Goal: Task Accomplishment & Management: Manage account settings

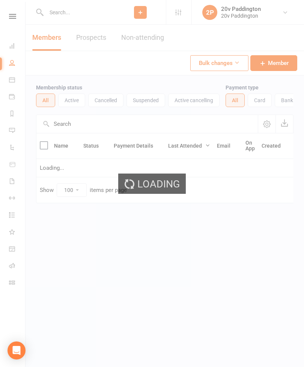
select select "100"
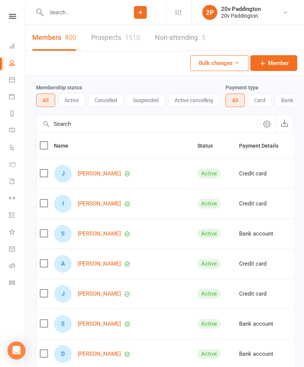
click at [12, 81] on icon at bounding box center [12, 80] width 6 height 6
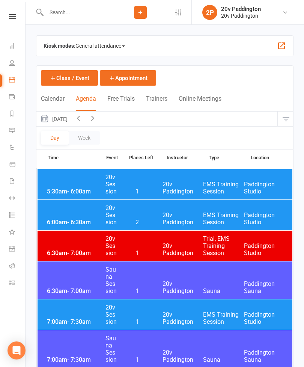
click at [64, 120] on button "[DATE]" at bounding box center [53, 119] width 35 height 15
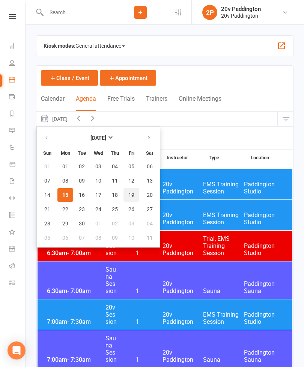
click at [129, 196] on span "19" at bounding box center [132, 195] width 6 height 6
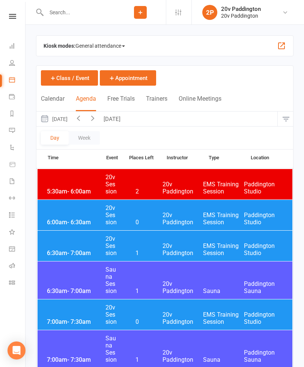
click at [64, 212] on div "6:00am - 6:30am 20v Session 0 20v Paddington EMS Training Session [GEOGRAPHIC_D…" at bounding box center [165, 215] width 255 height 30
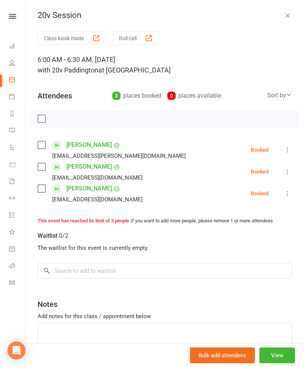
click at [288, 150] on icon at bounding box center [288, 150] width 8 height 8
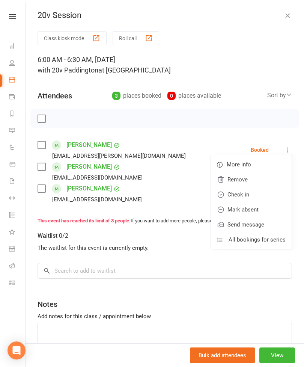
click at [254, 180] on link "Remove" at bounding box center [251, 179] width 81 height 15
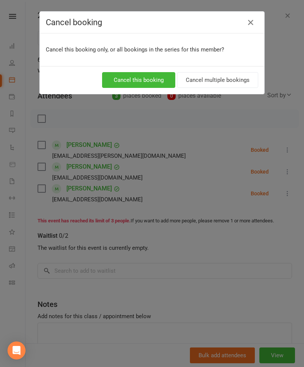
click at [139, 78] on button "Cancel this booking" at bounding box center [138, 80] width 73 height 16
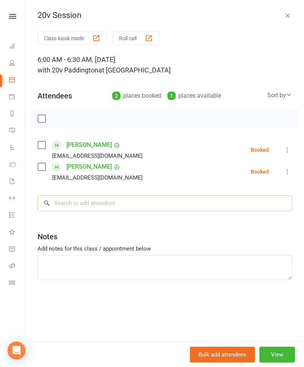
click at [154, 207] on input "search" at bounding box center [165, 203] width 255 height 16
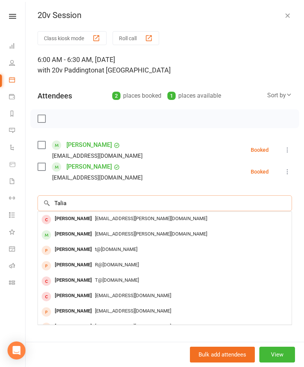
type input "Talia"
click at [99, 233] on span "[EMAIL_ADDRESS][PERSON_NAME][DOMAIN_NAME]" at bounding box center [151, 234] width 112 height 6
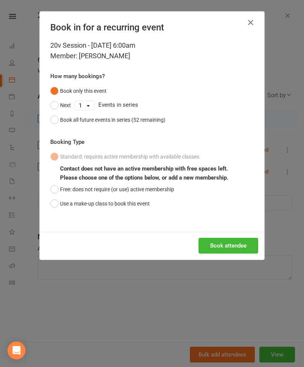
click at [254, 24] on icon "button" at bounding box center [251, 22] width 9 height 9
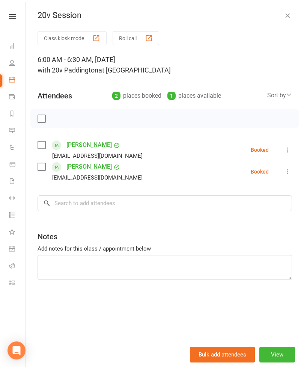
click at [289, 16] on icon "button" at bounding box center [288, 16] width 8 height 8
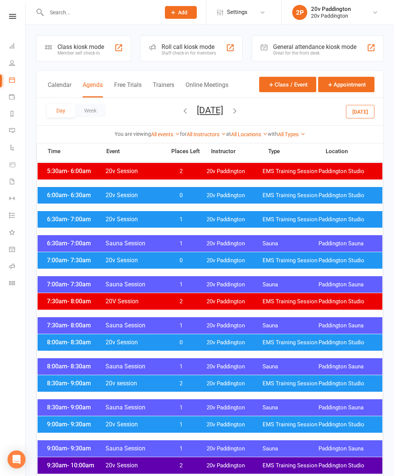
click at [95, 11] on input "text" at bounding box center [99, 12] width 111 height 11
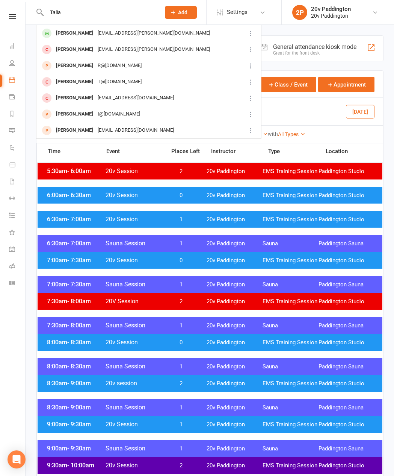
type input "Talia"
click at [103, 30] on div "[EMAIL_ADDRESS][PERSON_NAME][DOMAIN_NAME]" at bounding box center [153, 33] width 117 height 11
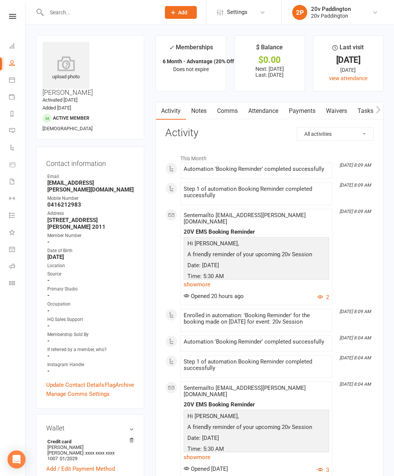
click at [270, 111] on link "Attendance" at bounding box center [263, 110] width 41 height 17
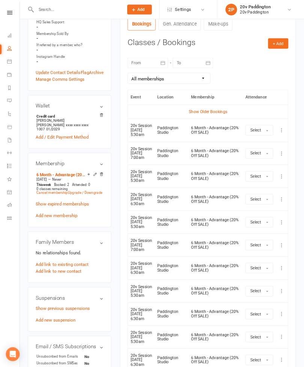
scroll to position [1325, 0]
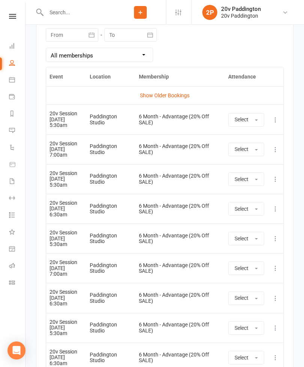
click at [16, 80] on link "Calendar" at bounding box center [17, 80] width 17 height 17
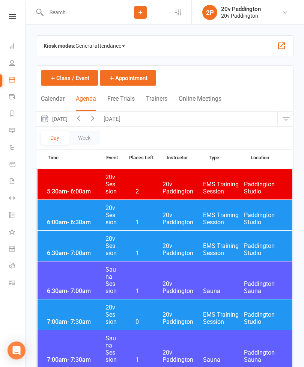
click at [71, 118] on button "[DATE]" at bounding box center [53, 119] width 35 height 15
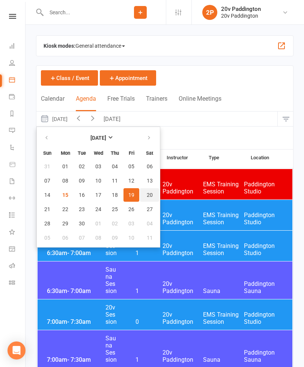
click at [151, 194] on span "20" at bounding box center [150, 195] width 6 height 6
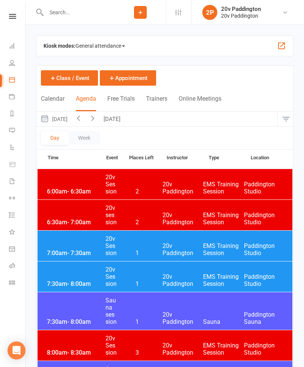
click at [154, 244] on div "7:00am - 7:30am 20v Session 1 20v Paddington EMS Training Session [GEOGRAPHIC_D…" at bounding box center [165, 246] width 255 height 30
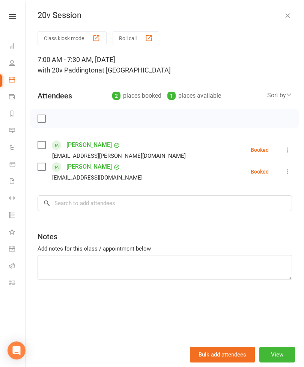
click at [288, 150] on icon at bounding box center [288, 150] width 8 height 8
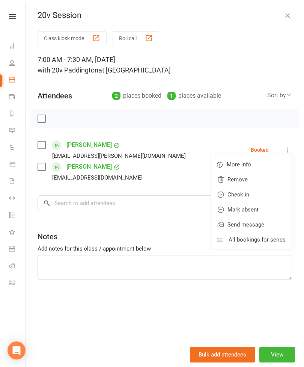
click at [261, 183] on link "Remove" at bounding box center [251, 179] width 81 height 15
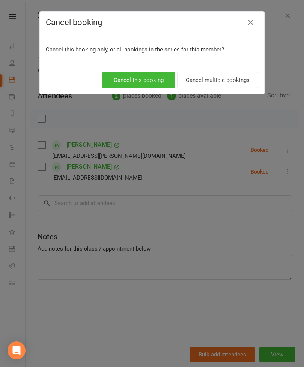
click at [156, 85] on button "Cancel this booking" at bounding box center [138, 80] width 73 height 16
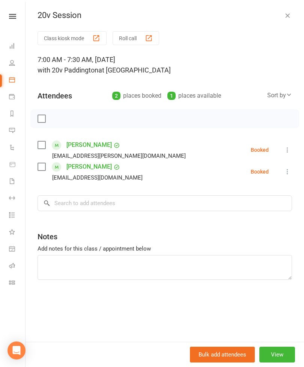
click at [289, 19] on icon "button" at bounding box center [288, 16] width 8 height 8
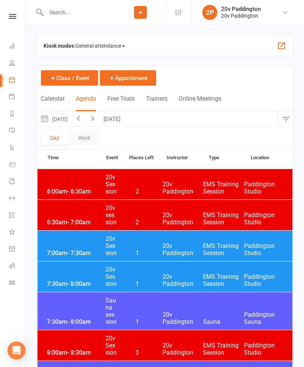
click at [86, 118] on button "button" at bounding box center [78, 119] width 14 height 15
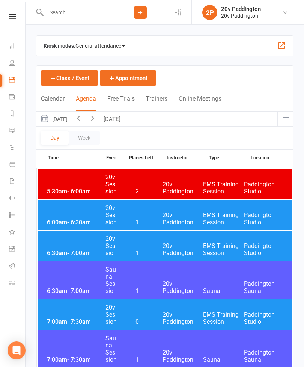
click at [157, 209] on div "6:00am - 6:30am 20v Session 1 20v Paddington EMS Training Session [GEOGRAPHIC_D…" at bounding box center [165, 215] width 255 height 30
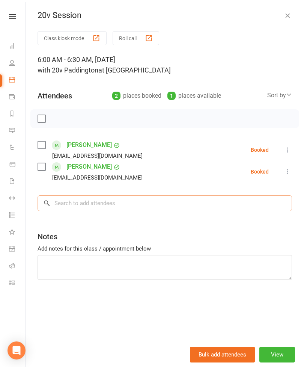
click at [130, 202] on input "search" at bounding box center [165, 203] width 255 height 16
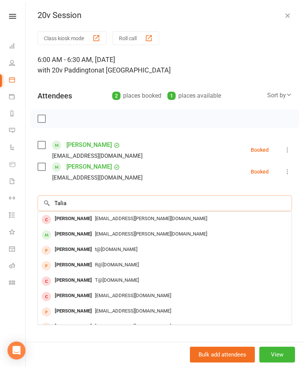
type input "Talia"
click at [102, 235] on span "[EMAIL_ADDRESS][PERSON_NAME][DOMAIN_NAME]" at bounding box center [151, 234] width 112 height 6
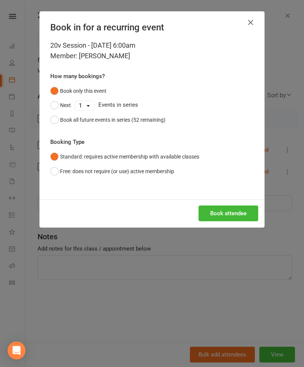
click at [245, 214] on button "Book attendee" at bounding box center [229, 214] width 60 height 16
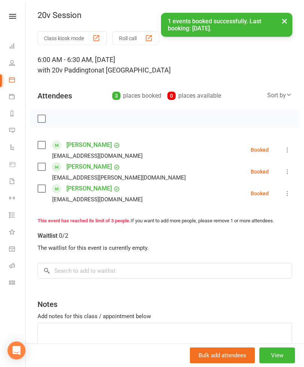
click at [291, 24] on button "×" at bounding box center [285, 21] width 14 height 16
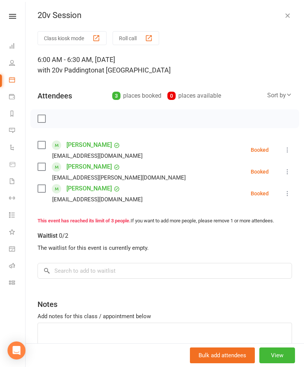
click at [285, 18] on icon "button" at bounding box center [288, 16] width 8 height 8
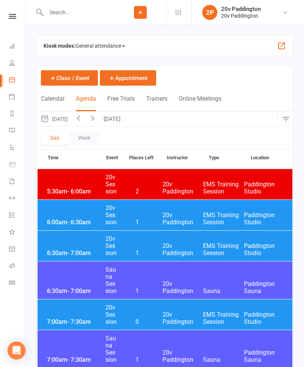
click at [156, 243] on div "6:30am - 7:00am 20v Session 1 20v Paddington EMS Training Session [GEOGRAPHIC_D…" at bounding box center [165, 246] width 255 height 30
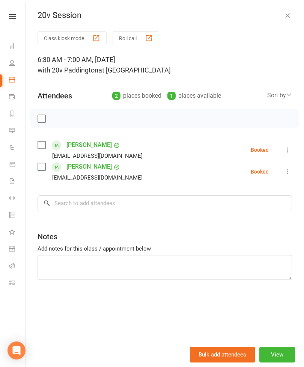
click at [291, 18] on icon "button" at bounding box center [288, 16] width 8 height 8
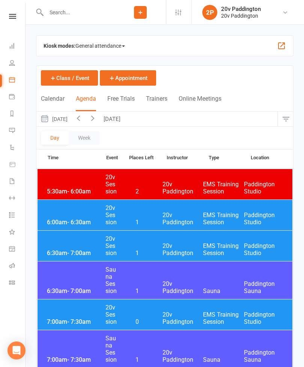
click at [155, 312] on div "7:00am - 7:30am 20v Session 0 20v Paddington EMS Training Session [GEOGRAPHIC_D…" at bounding box center [165, 315] width 255 height 30
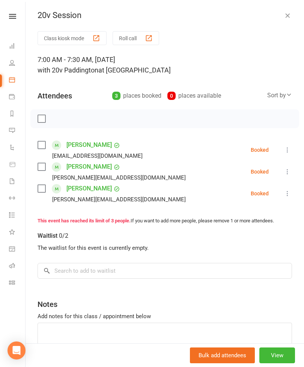
click at [288, 19] on icon "button" at bounding box center [288, 16] width 8 height 8
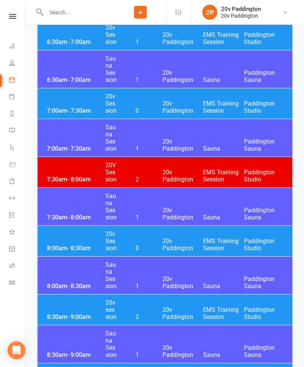
click at [194, 233] on div "8:00am - 8:30am 20v Session 0 20v Paddington EMS Training Session [GEOGRAPHIC_D…" at bounding box center [165, 241] width 255 height 30
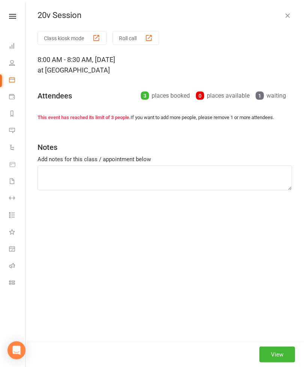
scroll to position [211, 0]
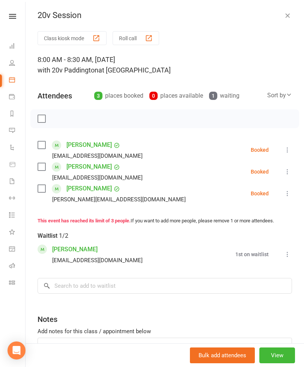
click at [291, 13] on icon "button" at bounding box center [288, 16] width 8 height 8
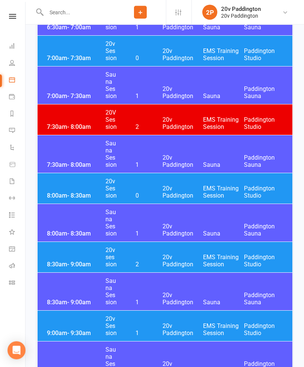
click at [160, 254] on div "8:30am - 9:00am 20v session 2 20v Paddington EMS Training Session [GEOGRAPHIC_D…" at bounding box center [165, 257] width 255 height 30
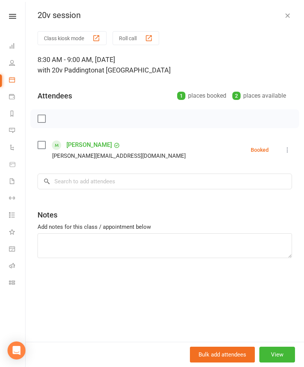
click at [288, 19] on button "button" at bounding box center [287, 15] width 9 height 9
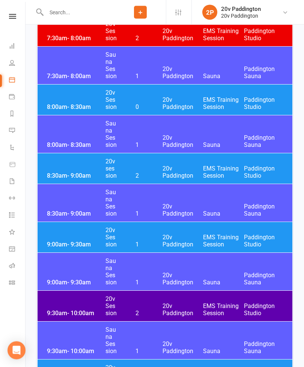
click at [168, 235] on span "20v Paddington" at bounding box center [183, 241] width 41 height 14
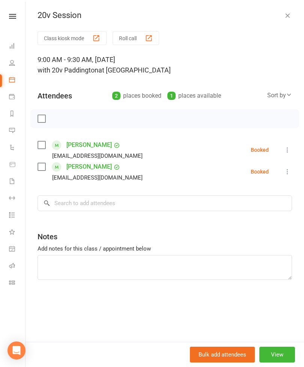
click at [292, 15] on button "button" at bounding box center [287, 15] width 9 height 9
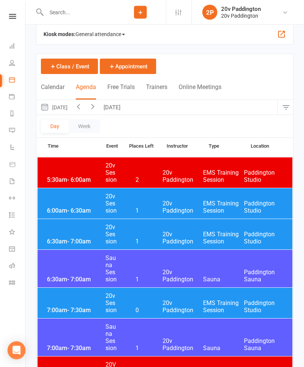
scroll to position [0, 0]
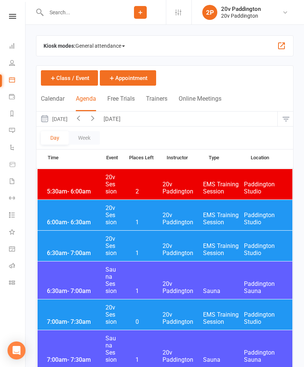
click at [98, 14] on input "text" at bounding box center [79, 12] width 71 height 11
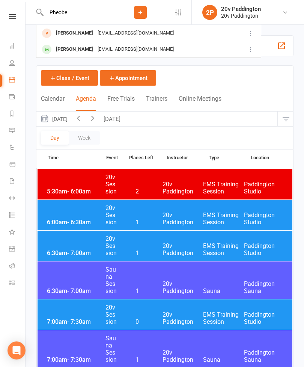
type input "Pheobe"
click at [108, 48] on div "[EMAIL_ADDRESS][DOMAIN_NAME]" at bounding box center [135, 49] width 81 height 11
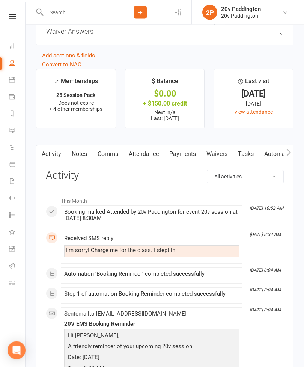
scroll to position [1032, 0]
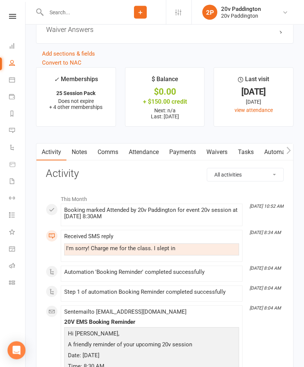
click at [159, 151] on link "Attendance" at bounding box center [144, 152] width 41 height 17
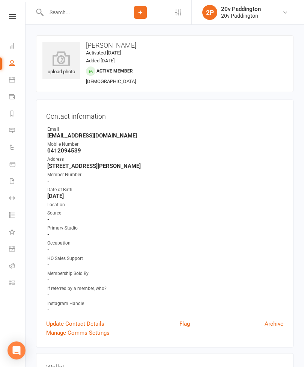
click at [15, 85] on link "Calendar" at bounding box center [17, 80] width 17 height 17
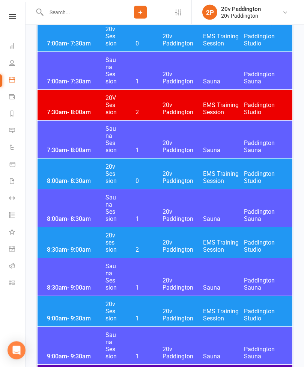
scroll to position [282, 0]
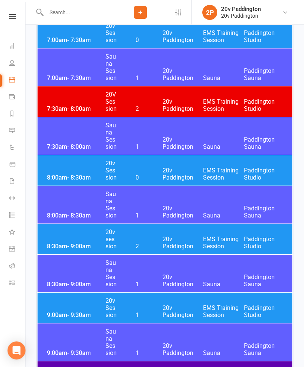
click at [63, 239] on div "8:30am - 9:00am 20v session 2 20v Paddington EMS Training Session [GEOGRAPHIC_D…" at bounding box center [165, 239] width 255 height 30
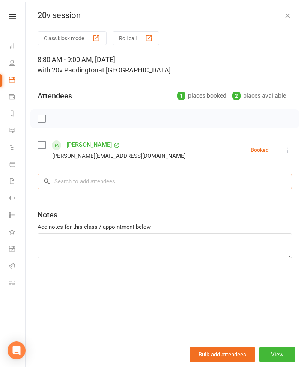
click at [70, 183] on input "search" at bounding box center [165, 182] width 255 height 16
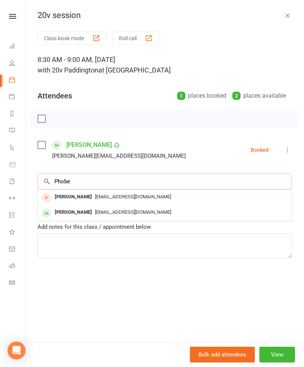
type input "Phobe"
click at [62, 214] on div "[PERSON_NAME]" at bounding box center [73, 212] width 43 height 11
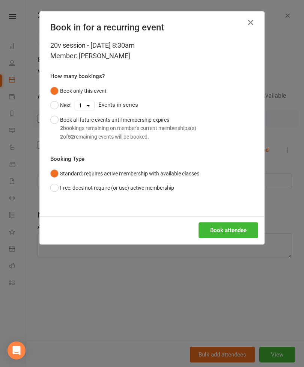
click at [63, 118] on div "Book all future events until membership expires 2 bookings remaining on member'…" at bounding box center [128, 128] width 136 height 25
click at [217, 232] on button "Book attendee" at bounding box center [229, 231] width 60 height 16
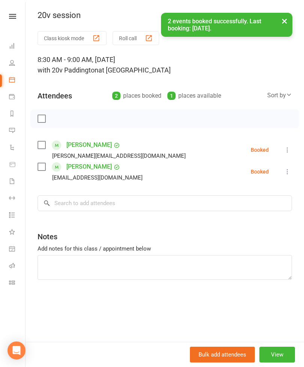
click at [92, 169] on link "[PERSON_NAME]" at bounding box center [89, 167] width 45 height 12
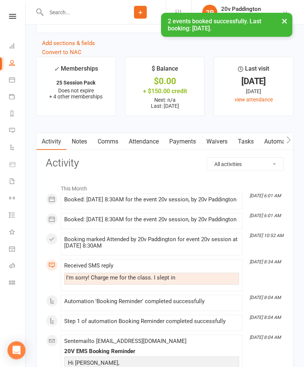
click at [149, 143] on link "Attendance" at bounding box center [144, 141] width 41 height 17
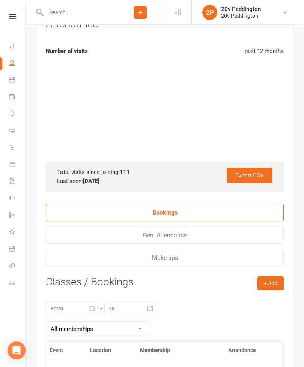
scroll to position [1335, 0]
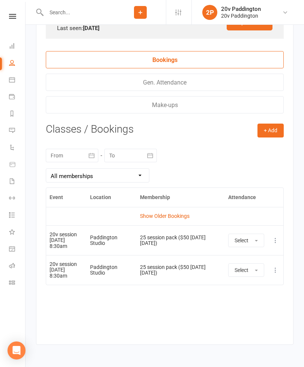
click at [171, 219] on link "Show Older Bookings" at bounding box center [165, 216] width 50 height 6
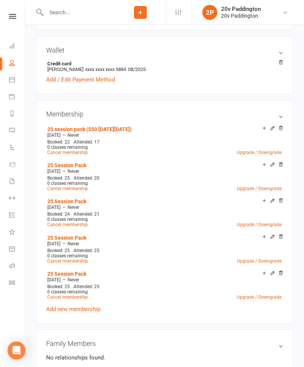
scroll to position [319, 0]
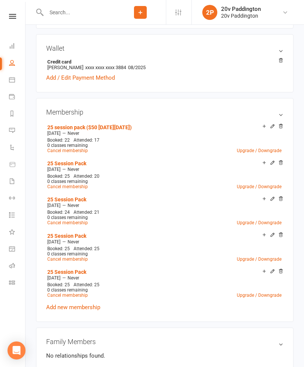
click at [15, 130] on link "Messages 7" at bounding box center [17, 131] width 17 height 17
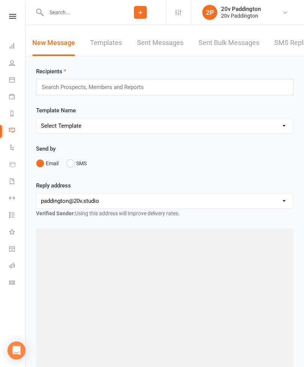
click at [288, 47] on link "SMS Replies 7" at bounding box center [297, 43] width 45 height 26
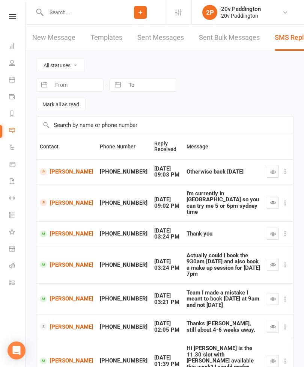
click at [11, 81] on icon at bounding box center [12, 80] width 6 height 6
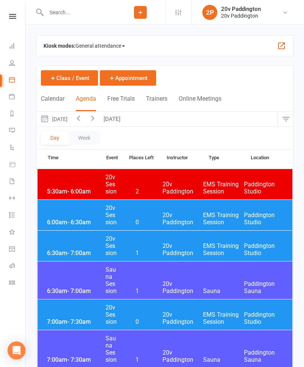
click at [71, 120] on button "[DATE]" at bounding box center [53, 119] width 35 height 15
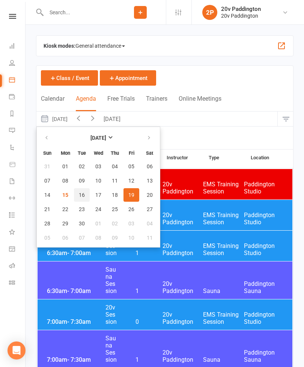
click at [83, 195] on span "16" at bounding box center [82, 195] width 6 height 6
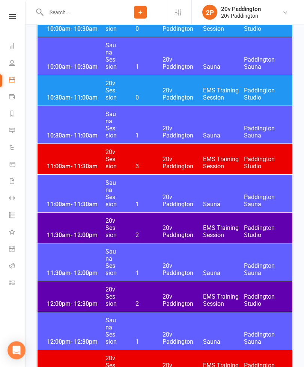
click at [188, 227] on span "20v Paddington" at bounding box center [183, 232] width 41 height 14
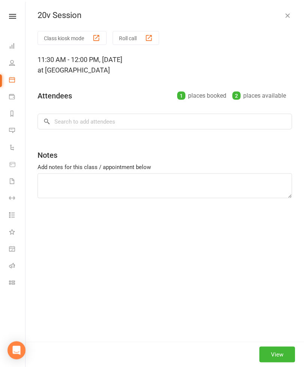
scroll to position [706, 0]
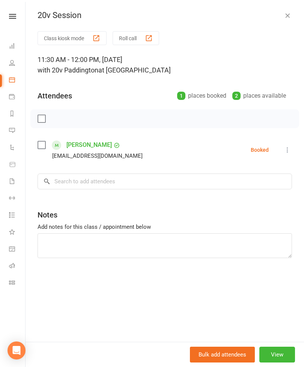
click at [288, 17] on icon "button" at bounding box center [288, 16] width 8 height 8
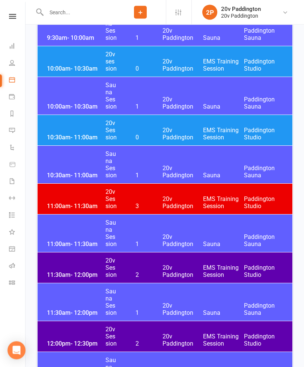
scroll to position [665, 0]
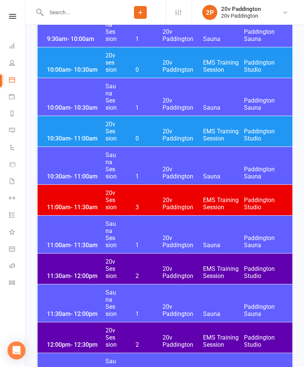
click at [189, 132] on span "20v Paddington" at bounding box center [183, 135] width 41 height 14
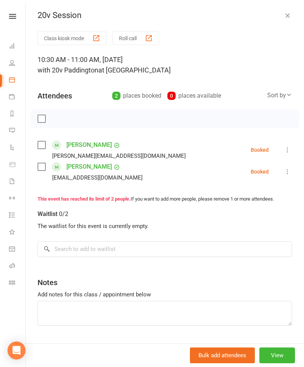
click at [292, 16] on button "button" at bounding box center [287, 15] width 9 height 9
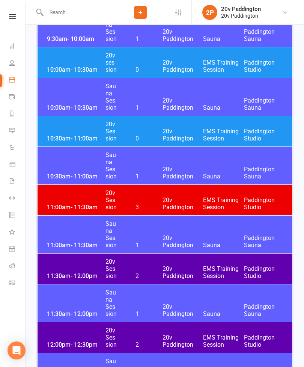
click at [168, 267] on span "20v Paddington" at bounding box center [183, 272] width 41 height 14
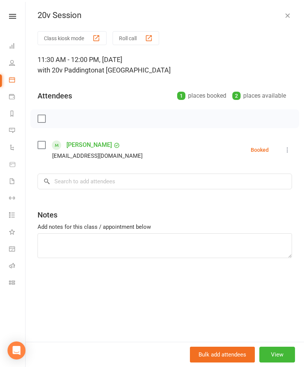
click at [285, 363] on button "View" at bounding box center [278, 355] width 36 height 16
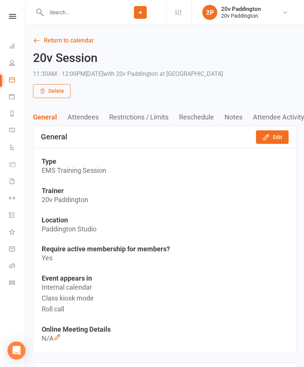
click at [16, 76] on link "Calendar" at bounding box center [17, 80] width 17 height 17
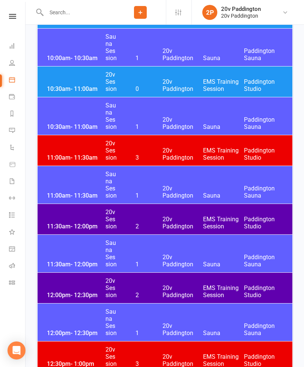
scroll to position [672, 0]
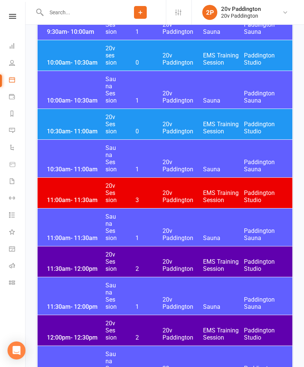
click at [193, 120] on div "10:30am - 11:00am 20v Session 0 20v Paddington EMS Training Session [GEOGRAPHIC…" at bounding box center [165, 124] width 255 height 30
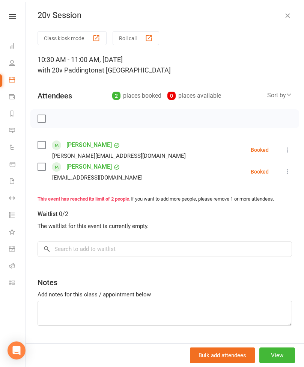
click at [288, 172] on icon at bounding box center [288, 172] width 8 height 8
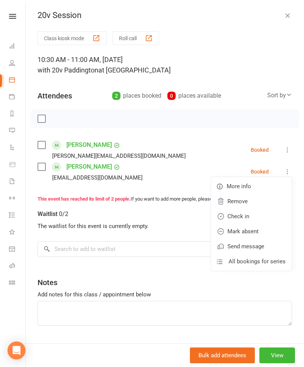
click at [257, 203] on link "Remove" at bounding box center [251, 201] width 81 height 15
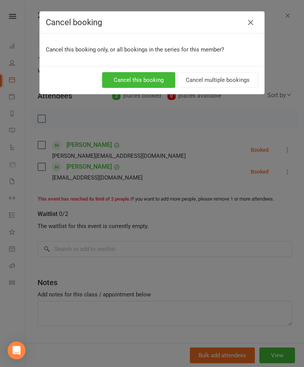
click at [154, 86] on button "Cancel this booking" at bounding box center [138, 80] width 73 height 16
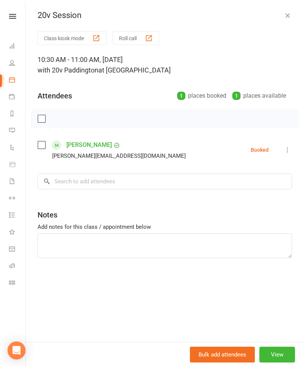
click at [291, 17] on icon "button" at bounding box center [288, 16] width 8 height 8
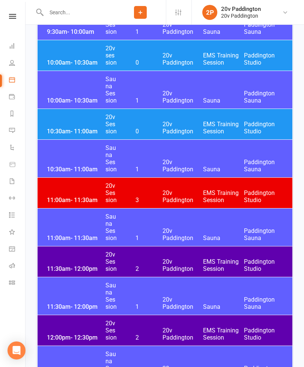
click at [168, 253] on div "11:30am - 12:00pm 20v Session 2 20v Paddington EMS Training Session [GEOGRAPHIC…" at bounding box center [165, 262] width 255 height 30
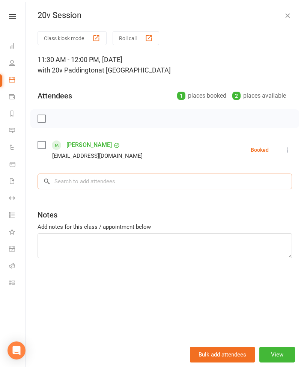
click at [152, 181] on input "search" at bounding box center [165, 182] width 255 height 16
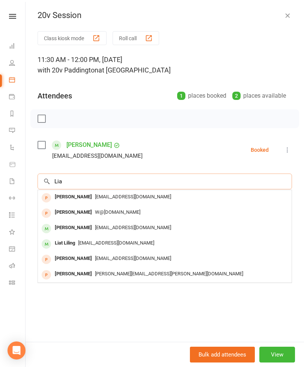
type input "Lia"
click at [105, 229] on span "[EMAIL_ADDRESS][DOMAIN_NAME]" at bounding box center [133, 228] width 76 height 6
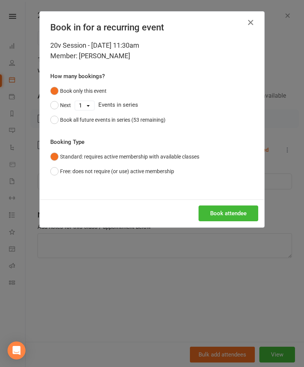
click at [250, 215] on button "Book attendee" at bounding box center [229, 214] width 60 height 16
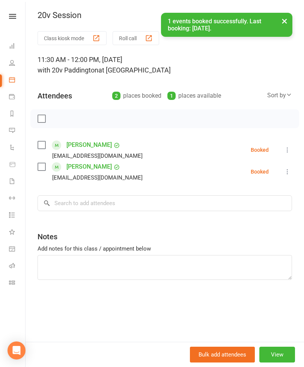
click at [286, 363] on button "View" at bounding box center [278, 355] width 36 height 16
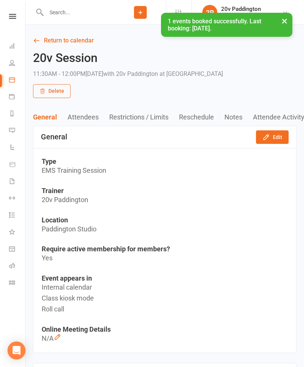
click at [281, 137] on button "Edit" at bounding box center [272, 137] width 33 height 14
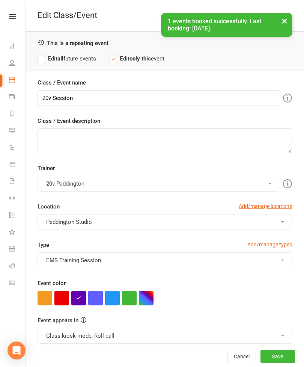
click at [119, 300] on button "button" at bounding box center [112, 298] width 15 height 15
click at [153, 333] on button "Class kiosk mode, Roll call" at bounding box center [165, 336] width 255 height 16
click at [132, 352] on link "Clubworx website calendar and Member portal" at bounding box center [102, 354] width 128 height 15
click at [282, 364] on button "Save" at bounding box center [278, 357] width 35 height 14
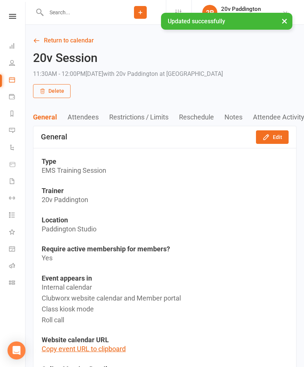
click at [15, 128] on icon at bounding box center [12, 130] width 6 height 6
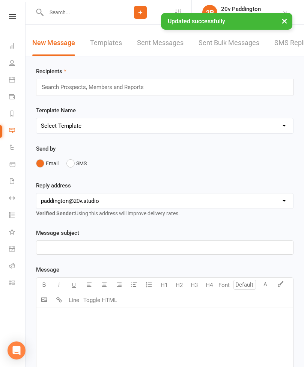
click at [292, 49] on link "SMS Replies 7" at bounding box center [297, 43] width 45 height 26
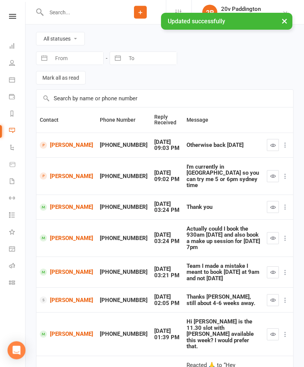
scroll to position [27, 0]
click at [273, 329] on button "button" at bounding box center [273, 335] width 12 height 12
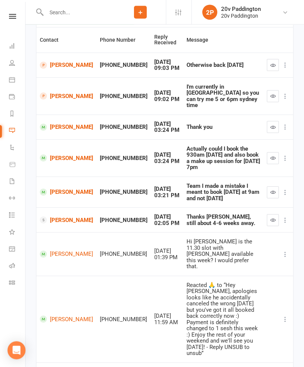
scroll to position [107, 0]
click at [12, 80] on icon at bounding box center [12, 80] width 6 height 6
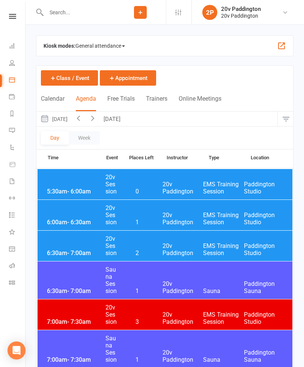
click at [65, 120] on button "[DATE]" at bounding box center [53, 119] width 35 height 15
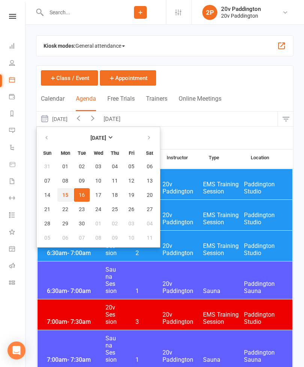
click at [64, 197] on span "15" at bounding box center [65, 195] width 6 height 6
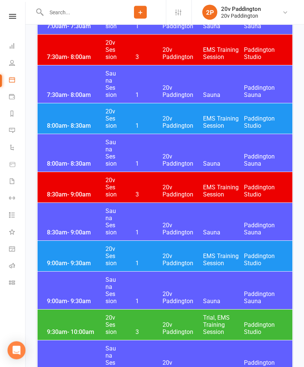
scroll to position [335, 0]
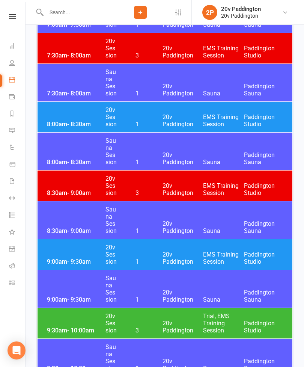
click at [63, 257] on div "9:00am - 9:30am 20v Session 1 20v Paddington EMS Training Session [GEOGRAPHIC_D…" at bounding box center [165, 254] width 255 height 30
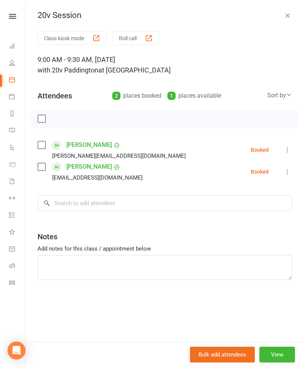
click at [289, 175] on icon at bounding box center [288, 172] width 8 height 8
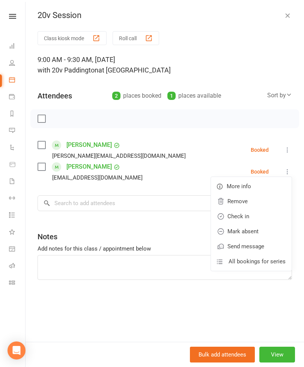
click at [258, 201] on link "Remove" at bounding box center [251, 201] width 81 height 15
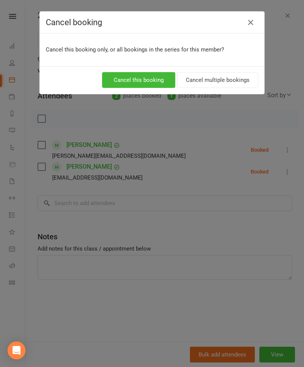
click at [150, 76] on button "Cancel this booking" at bounding box center [138, 80] width 73 height 16
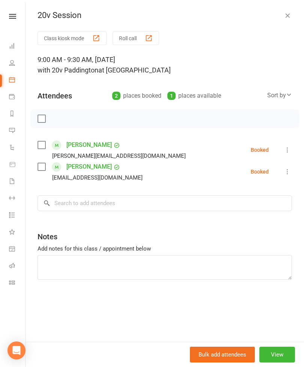
click at [290, 18] on icon "button" at bounding box center [288, 16] width 8 height 8
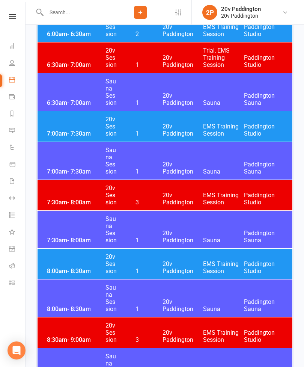
scroll to position [0, 0]
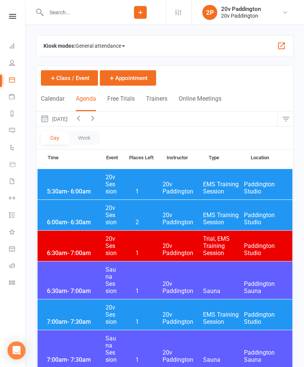
click at [71, 118] on button "[DATE]" at bounding box center [53, 119] width 35 height 15
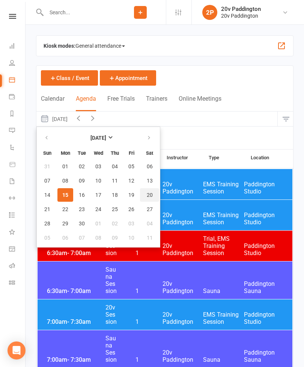
click at [152, 192] on span "20" at bounding box center [150, 195] width 6 height 6
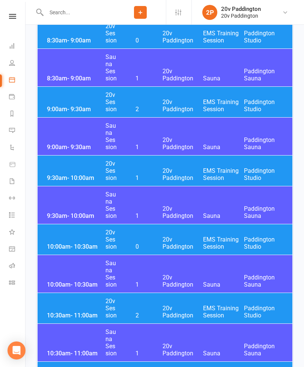
scroll to position [381, 0]
click at [15, 135] on link "Messages 6" at bounding box center [17, 131] width 17 height 17
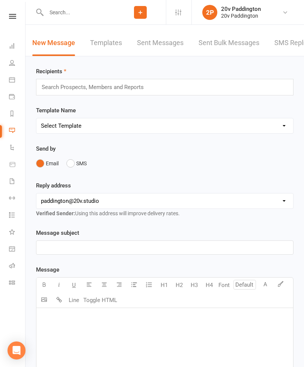
click at [286, 48] on link "SMS Replies 6" at bounding box center [297, 43] width 45 height 26
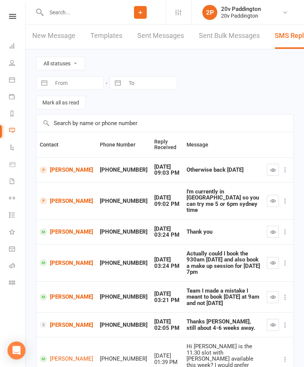
scroll to position [6, 0]
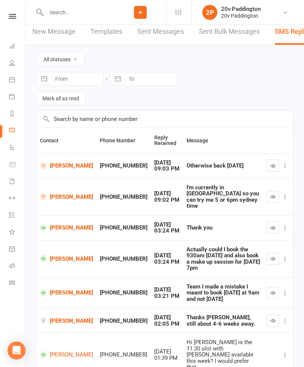
click at [15, 79] on link "Calendar" at bounding box center [17, 80] width 17 height 17
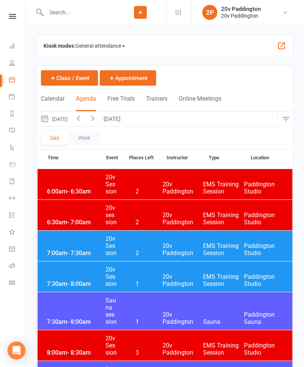
click at [71, 121] on button "[DATE]" at bounding box center [53, 119] width 35 height 15
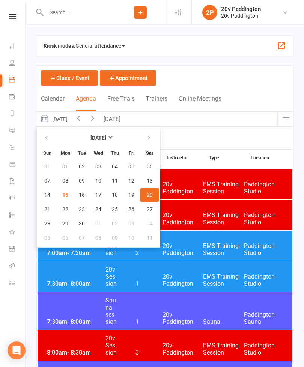
click at [150, 193] on span "20" at bounding box center [150, 195] width 6 height 6
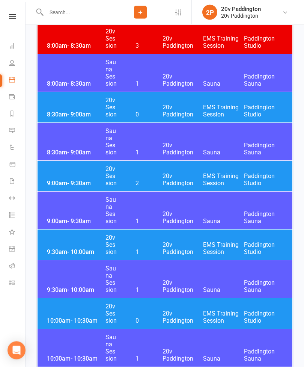
click at [161, 236] on div "9:30am - 10:00am 20v Session 1 20v Paddington EMS Training Session [GEOGRAPHIC_…" at bounding box center [165, 245] width 255 height 30
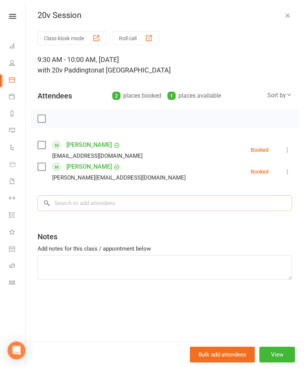
click at [124, 206] on input "search" at bounding box center [165, 203] width 255 height 16
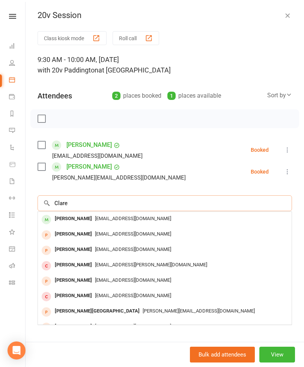
type input "Clare"
click at [74, 217] on div "[PERSON_NAME]" at bounding box center [73, 219] width 43 height 11
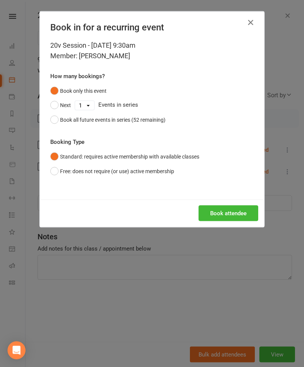
scroll to position [307, 0]
click at [210, 210] on button "Book attendee" at bounding box center [229, 214] width 60 height 16
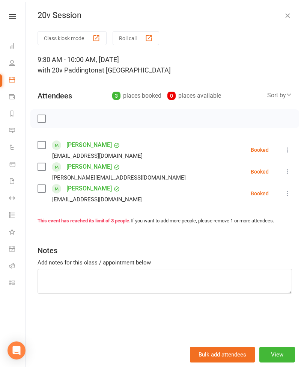
scroll to position [331, 0]
